Goal: Task Accomplishment & Management: Manage account settings

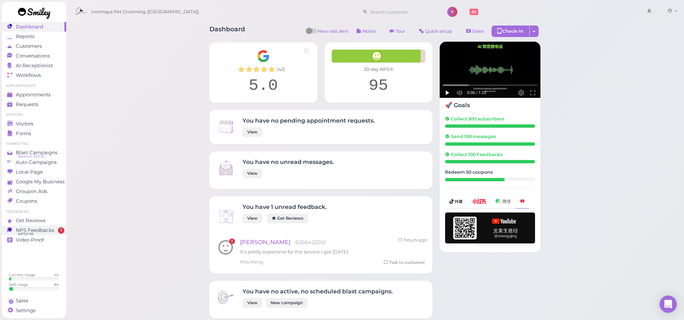
click at [51, 234] on link "NPS Feedbacks NPS® 95 1" at bounding box center [34, 231] width 64 height 10
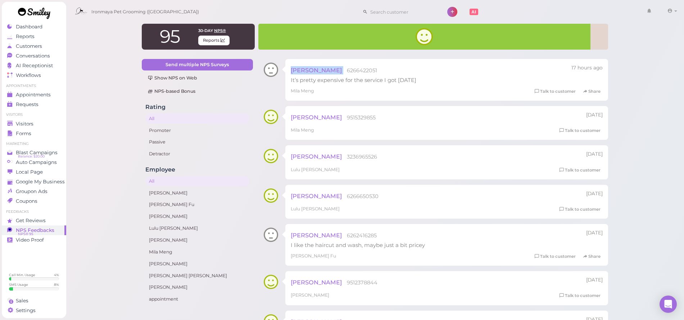
drag, startPoint x: 344, startPoint y: 69, endPoint x: 381, endPoint y: 66, distance: 37.2
click at [381, 66] on div "Netta Townsend 6266422051" at bounding box center [400, 70] width 218 height 12
click at [376, 75] on div "Netta Townsend 6266422051" at bounding box center [400, 70] width 218 height 12
drag, startPoint x: 378, startPoint y: 71, endPoint x: 346, endPoint y: 69, distance: 32.4
click at [344, 69] on div "Netta Townsend 6266422051" at bounding box center [400, 70] width 218 height 12
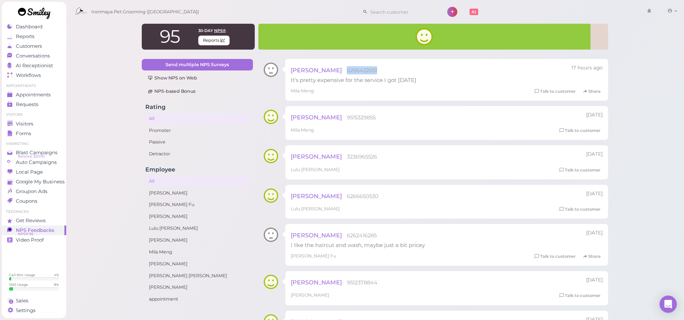
copy div "6266422051"
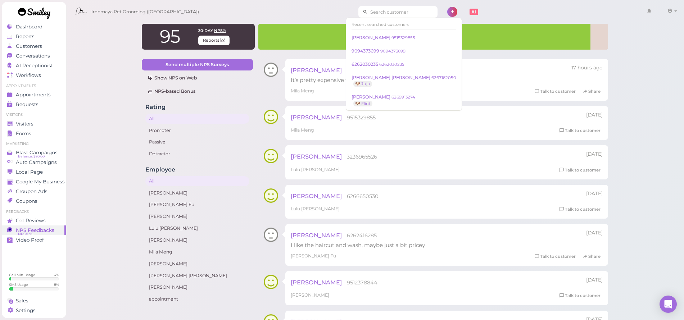
drag, startPoint x: 371, startPoint y: 6, endPoint x: 372, endPoint y: 10, distance: 4.1
click at [372, 8] on input at bounding box center [403, 12] width 70 height 12
paste input "6266422051"
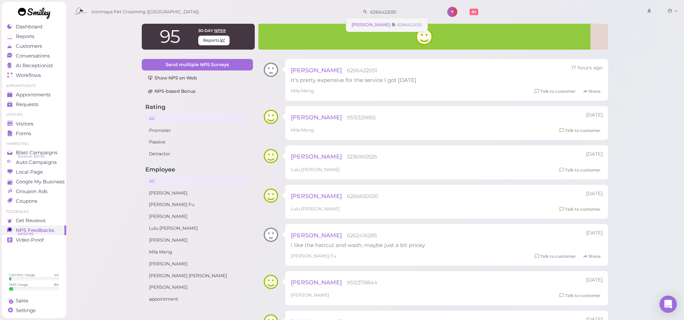
type input "6266422051"
click at [377, 23] on span "Netta Townsend" at bounding box center [371, 24] width 40 height 5
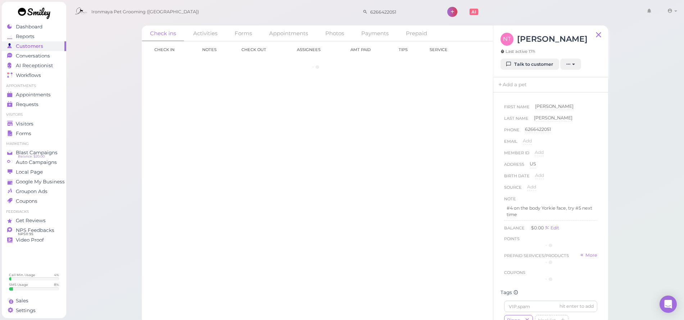
click at [375, 25] on div "Check ins Activities Forms Appointments Photos Payments Prepaid Check in Notes …" at bounding box center [375, 172] width 484 height 304
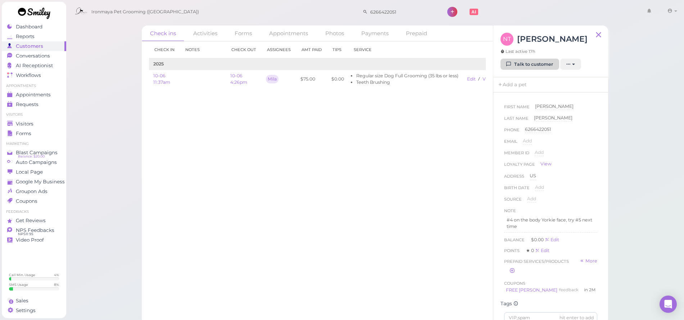
click at [507, 60] on link "Talk to customer" at bounding box center [529, 65] width 59 height 12
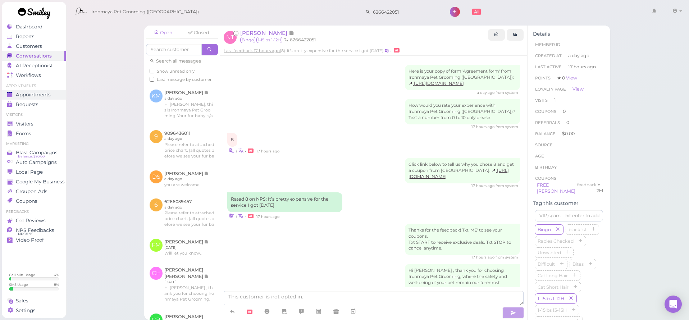
click at [34, 94] on span "Appointments" at bounding box center [33, 95] width 35 height 6
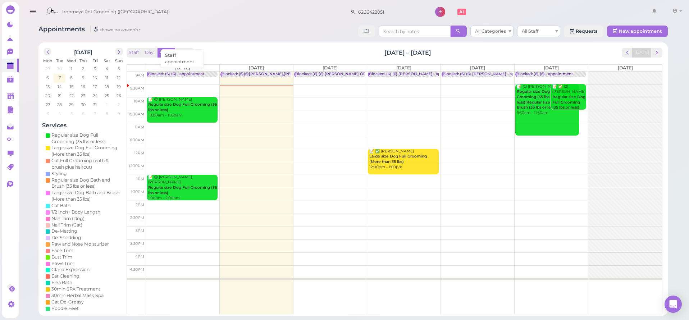
click at [175, 74] on div "Blocked: (6) (6) • appointment" at bounding box center [176, 74] width 56 height 5
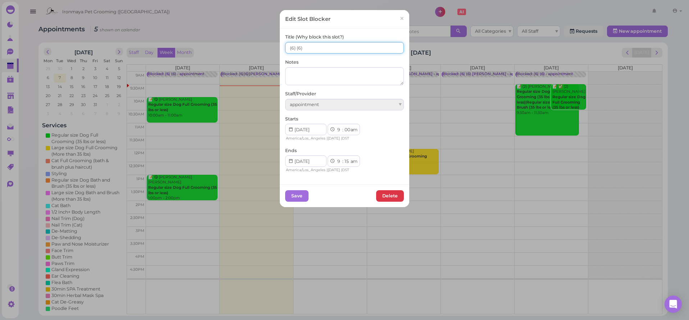
click at [286, 49] on input "(6) (6)" at bounding box center [344, 48] width 119 height 12
click at [296, 48] on input "2(6) (6)" at bounding box center [344, 48] width 119 height 12
click at [296, 47] on input "2(6) 2(6)" at bounding box center [344, 48] width 119 height 12
click at [296, 49] on input "2(6) 2(6)" at bounding box center [344, 48] width 119 height 12
type input "2(6)/ 2(6)"
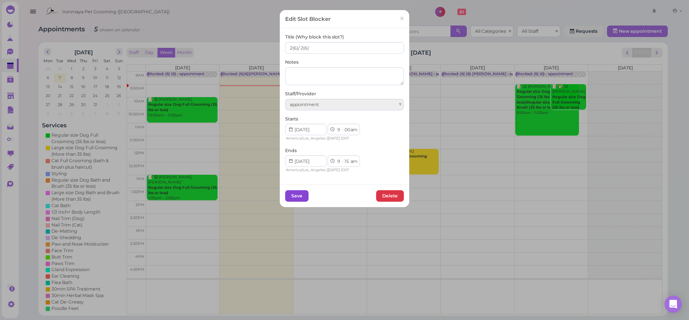
click at [296, 197] on button "Save" at bounding box center [296, 196] width 23 height 12
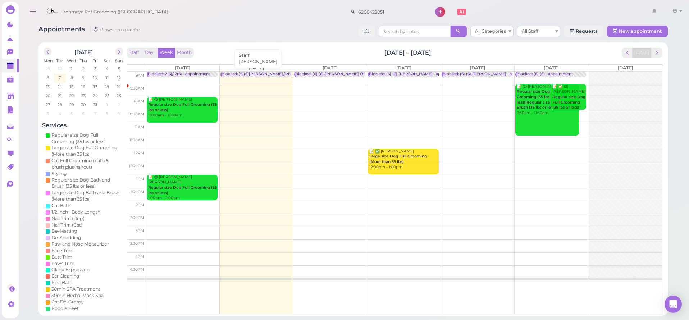
click at [260, 74] on div "Blocked: (6)(6)Isaac Off,Sam/IDA OFF • Isaac" at bounding box center [311, 74] width 179 height 5
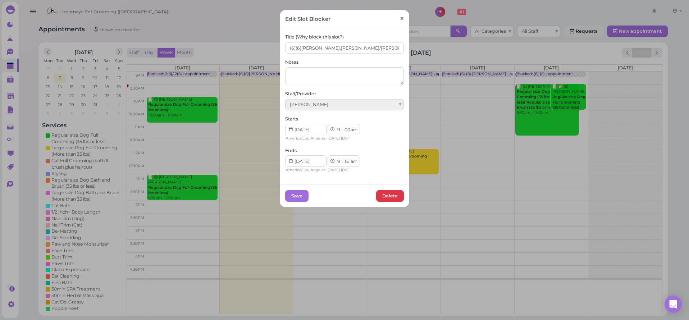
click at [396, 21] on link "×" at bounding box center [401, 18] width 13 height 17
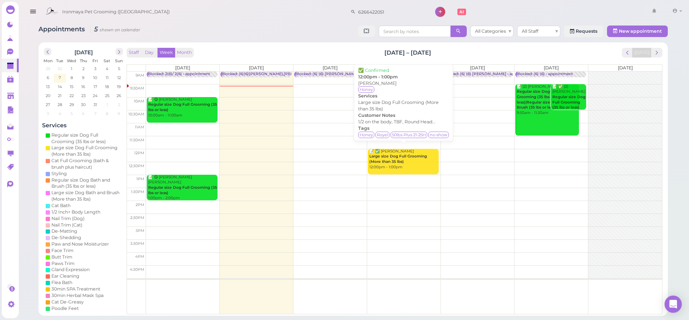
click at [410, 167] on div "📝 ✅ Destiny Sanchez Large size Dog Full Grooming (More than 35 lbs) 12:00pm - 1…" at bounding box center [404, 159] width 70 height 21
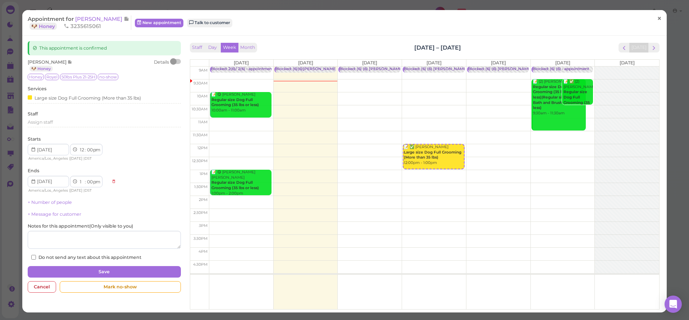
click at [653, 22] on link "×" at bounding box center [659, 18] width 13 height 17
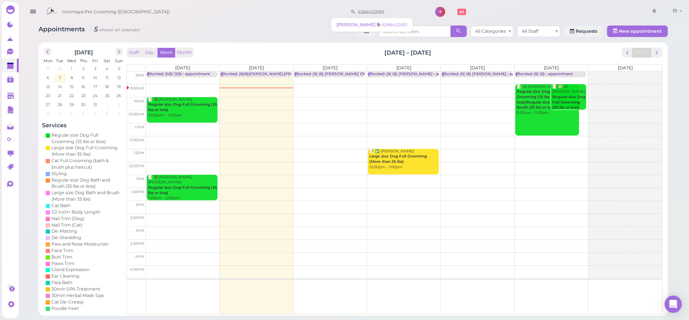
drag, startPoint x: 380, startPoint y: 12, endPoint x: 327, endPoint y: 10, distance: 52.9
click at [327, 10] on div "Ironmaya Pet Grooming (San Dimas) 6266422051 1 Account" at bounding box center [363, 12] width 643 height 21
type input "6269911655"
click at [355, 27] on span "6269911655" at bounding box center [353, 24] width 27 height 5
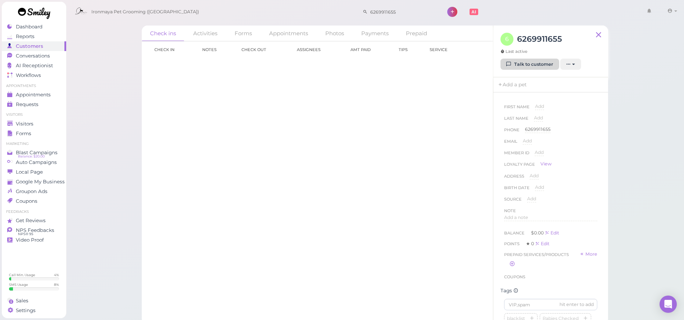
click at [553, 64] on link "Talk to customer" at bounding box center [529, 65] width 59 height 12
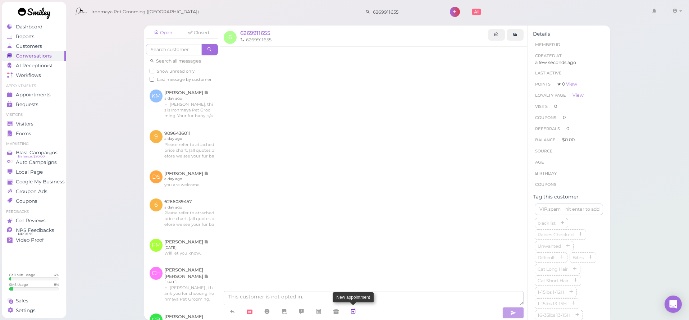
click at [353, 312] on icon at bounding box center [353, 311] width 6 height 7
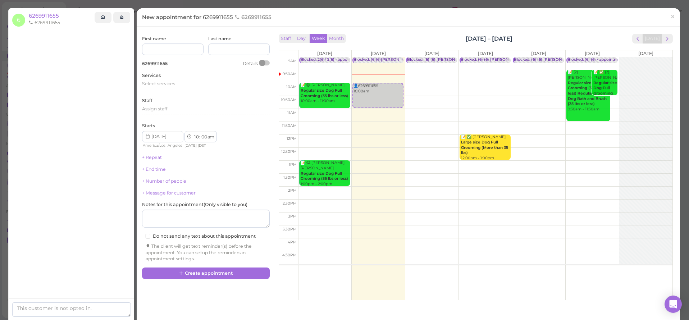
click at [428, 104] on td at bounding box center [485, 102] width 375 height 13
type input "2025-10-08"
select select "45"
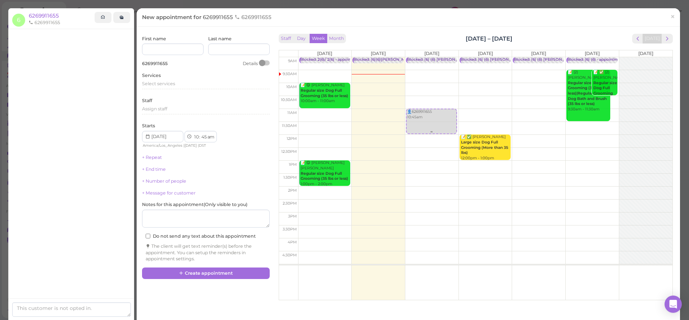
drag, startPoint x: 429, startPoint y: 117, endPoint x: 428, endPoint y: 128, distance: 11.2
click at [428, 57] on div "👤6269911655 10:45am Blocked: (6) (6) IDA OFF • appointment 👤6269911655 10:45am" at bounding box center [431, 57] width 53 height 0
select select "11"
drag, startPoint x: 428, startPoint y: 128, endPoint x: 429, endPoint y: 140, distance: 11.5
click at [429, 57] on div "👤6269911655 11:00am Blocked: (6) (6) IDA OFF • appointment 👤6269911655 11:00am" at bounding box center [431, 57] width 53 height 0
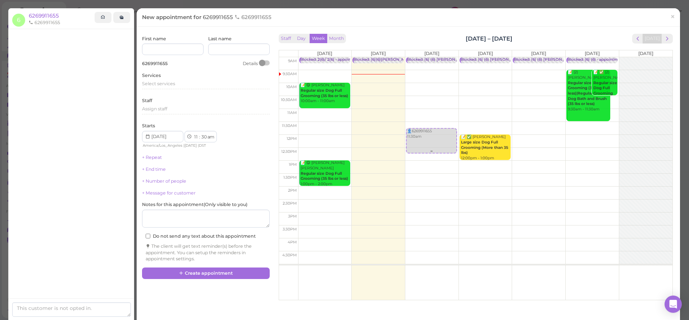
click at [431, 57] on div "👤6269911655 11:30am Blocked: (6) (6) IDA OFF • appointment 👤6269911655 11:30am" at bounding box center [431, 57] width 53 height 0
drag, startPoint x: 431, startPoint y: 141, endPoint x: 429, endPoint y: 135, distance: 7.2
click at [429, 57] on div "👤6269911655 11:45am Blocked: (6) (6) IDA OFF • appointment 👤6269911655 11:45am" at bounding box center [431, 57] width 53 height 0
drag, startPoint x: 429, startPoint y: 135, endPoint x: 431, endPoint y: 139, distance: 4.9
click at [431, 57] on div "👤6269911655 11:15am Blocked: (6) (6) IDA OFF • appointment 👤6269911655 11:15am" at bounding box center [431, 57] width 53 height 0
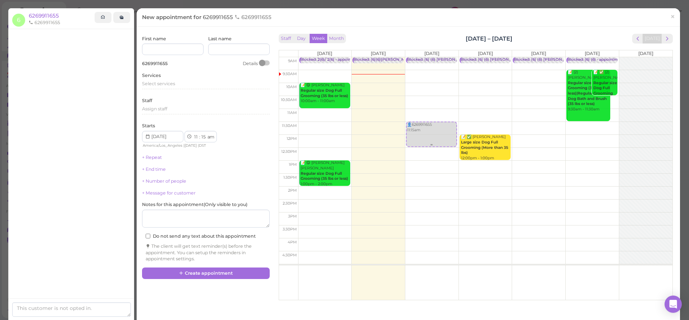
click at [430, 57] on div "👤6269911655 11:15am Blocked: (6) (6) IDA OFF • appointment 👤6269911655 11:15am" at bounding box center [431, 57] width 53 height 0
select select "30"
click at [665, 42] on span "next" at bounding box center [667, 38] width 7 height 7
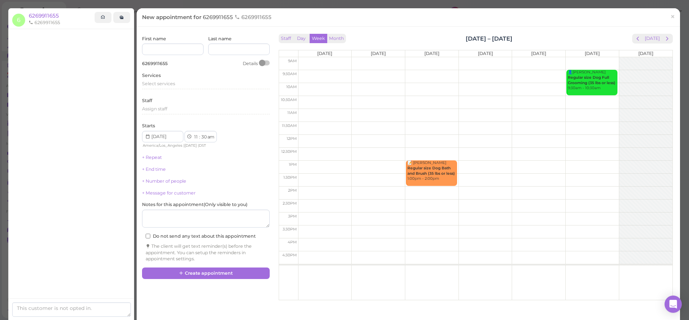
click at [307, 78] on td at bounding box center [485, 76] width 375 height 13
type input "2025-10-13"
select select "9"
click at [311, 76] on td at bounding box center [485, 76] width 375 height 13
select select "30"
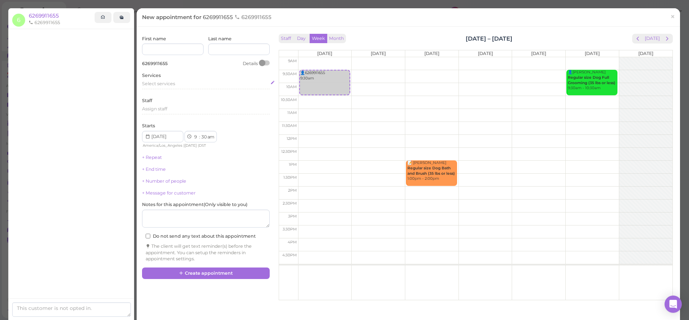
click at [181, 83] on div "Select services" at bounding box center [206, 84] width 128 height 6
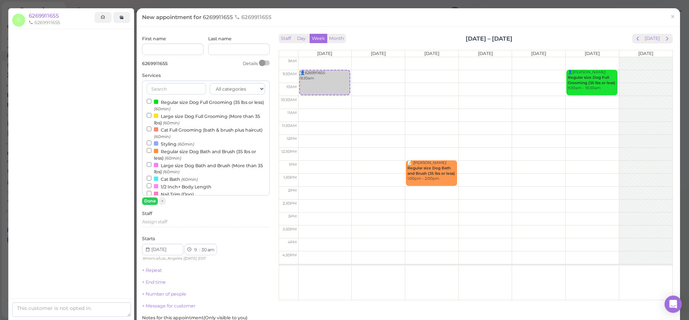
click at [177, 164] on label "Large size Dog Bath and Brush (More than 35 lbs) (60min)" at bounding box center [206, 169] width 118 height 14
click at [151, 164] on input "Large size Dog Bath and Brush (More than 35 lbs) (60min)" at bounding box center [149, 164] width 5 height 5
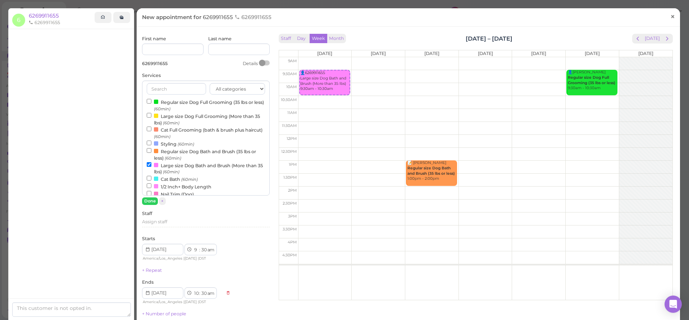
click at [671, 18] on span "×" at bounding box center [673, 17] width 5 height 10
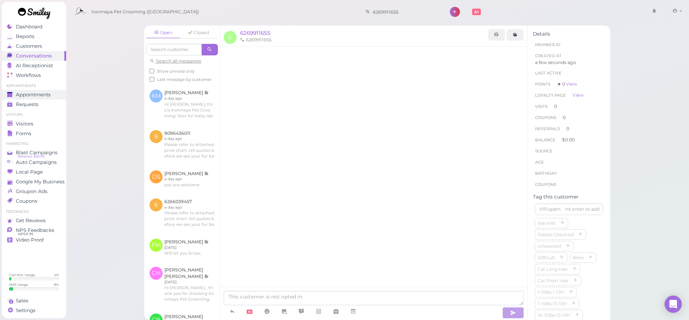
click at [33, 97] on span "Appointments" at bounding box center [33, 95] width 35 height 6
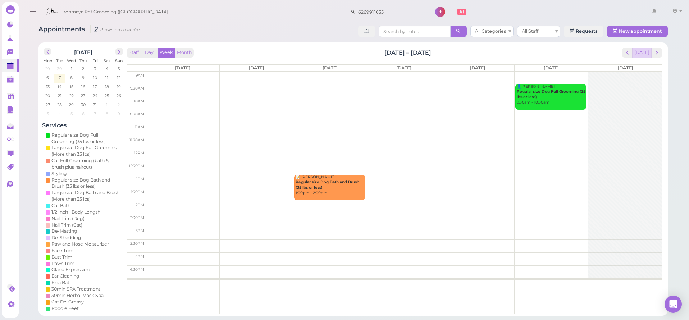
click at [648, 50] on button "Today" at bounding box center [641, 53] width 19 height 10
